Goal: Submit feedback/report problem

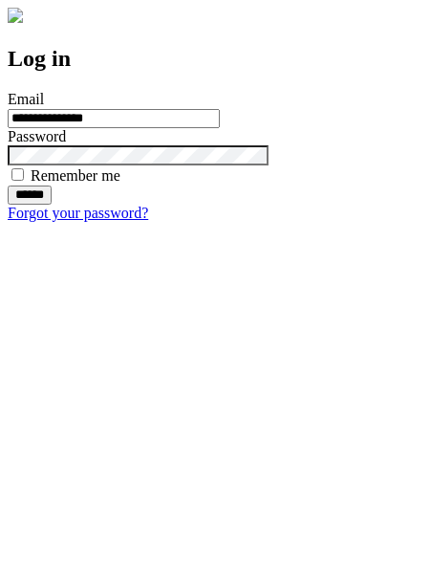
click at [52, 204] on input "******" at bounding box center [30, 194] width 44 height 19
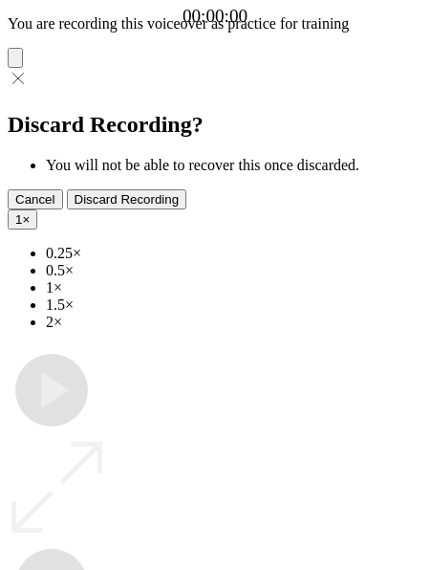
type input "**********"
